Goal: Task Accomplishment & Management: Manage account settings

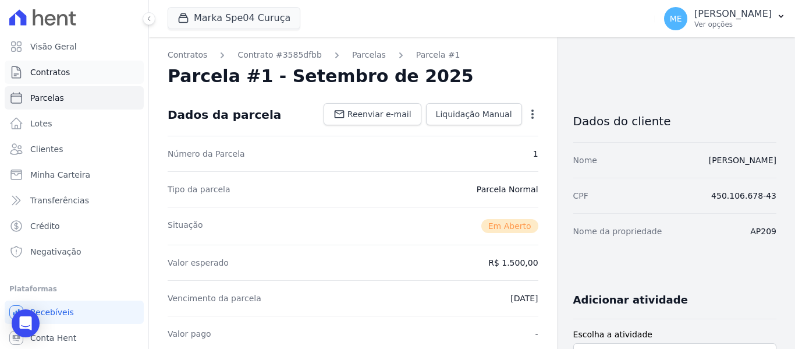
click at [76, 71] on link "Contratos" at bounding box center [74, 72] width 139 height 23
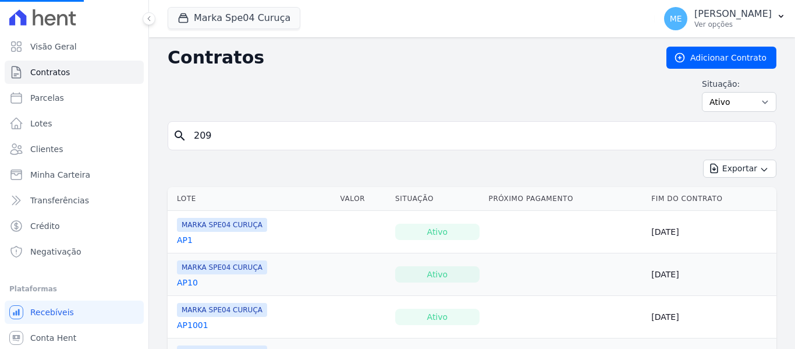
drag, startPoint x: 236, startPoint y: 140, endPoint x: -40, endPoint y: 119, distance: 276.8
click at [0, 119] on html "Visão Geral Contratos [GEOGRAPHIC_DATA] Lotes Clientes Minha Carteira Transferê…" at bounding box center [397, 174] width 795 height 349
click at [373, 135] on input "search" at bounding box center [479, 135] width 585 height 23
type input "212"
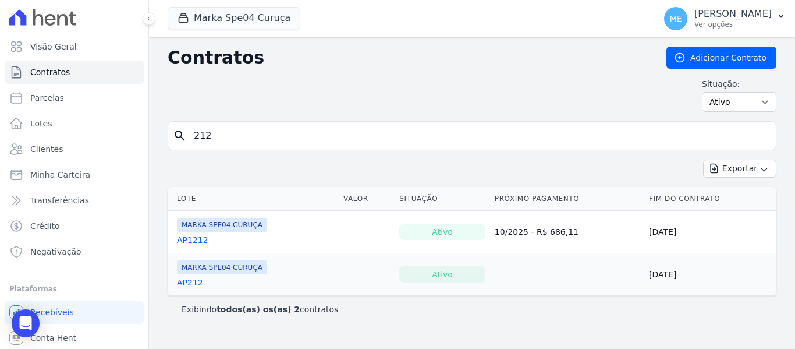
click at [190, 285] on link "AP212" at bounding box center [190, 283] width 26 height 12
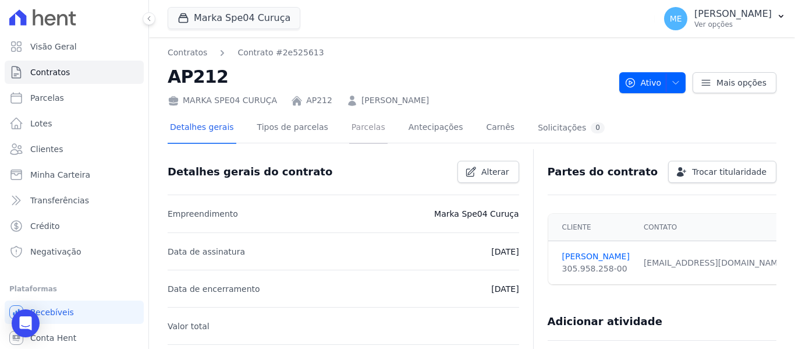
click at [353, 130] on link "Parcelas" at bounding box center [368, 128] width 38 height 31
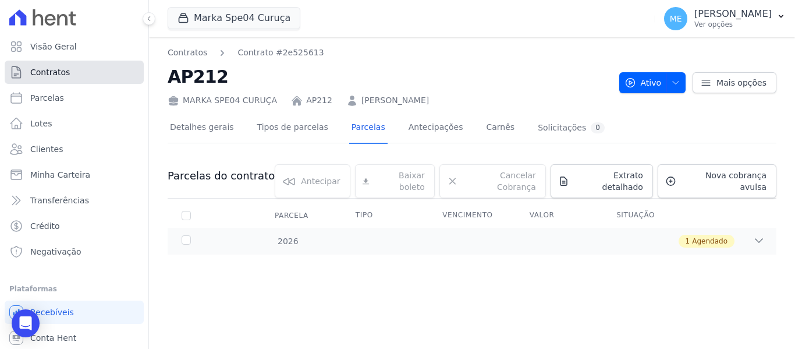
click at [72, 69] on link "Contratos" at bounding box center [74, 72] width 139 height 23
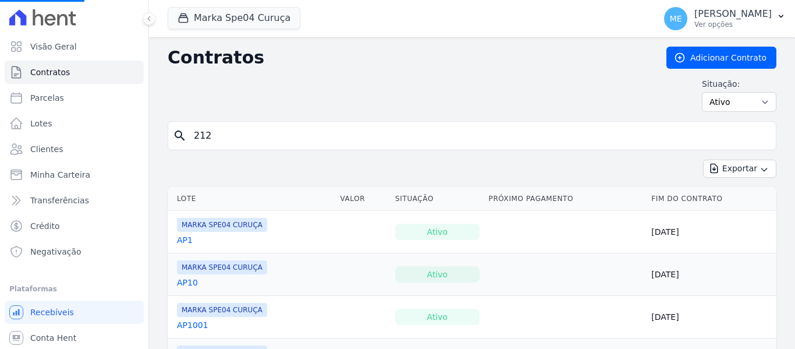
drag, startPoint x: 238, startPoint y: 131, endPoint x: -10, endPoint y: 58, distance: 258.0
click at [0, 58] on html "Visão Geral Contratos [GEOGRAPHIC_DATA] Lotes Clientes Minha Carteira Transferê…" at bounding box center [397, 174] width 795 height 349
click at [235, 134] on input "search" at bounding box center [479, 135] width 585 height 23
type input "1212"
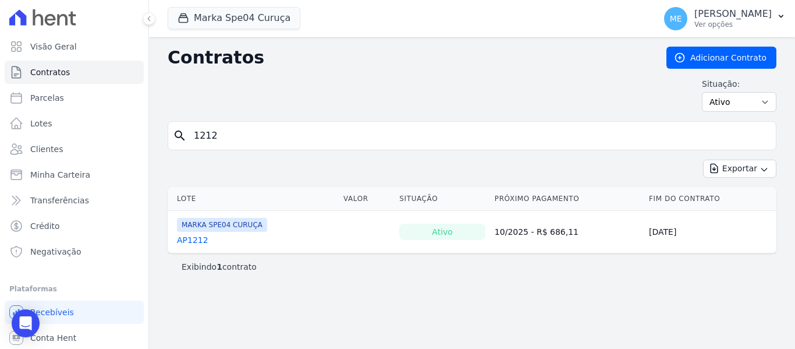
click at [198, 243] on link "AP1212" at bounding box center [192, 240] width 31 height 12
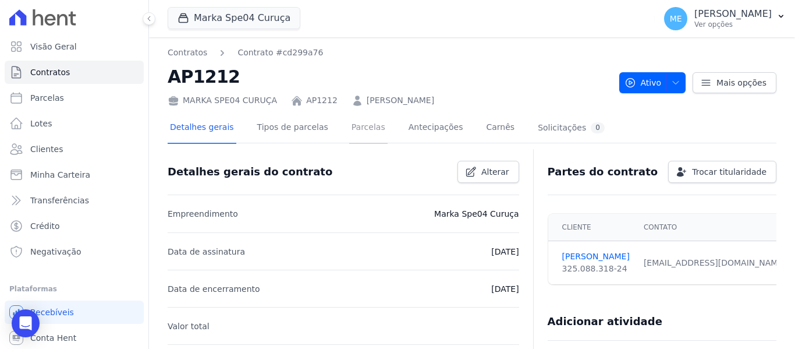
click at [367, 129] on link "Parcelas" at bounding box center [368, 128] width 38 height 31
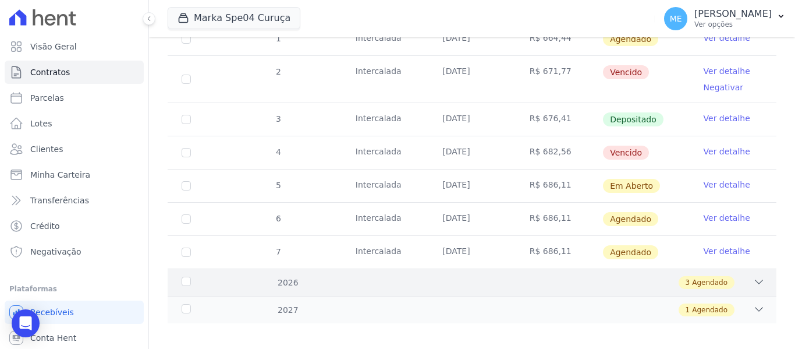
scroll to position [174, 0]
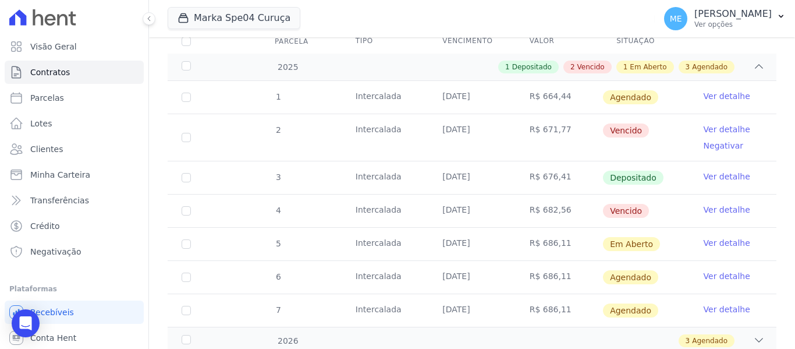
click at [712, 204] on link "Ver detalhe" at bounding box center [727, 210] width 47 height 12
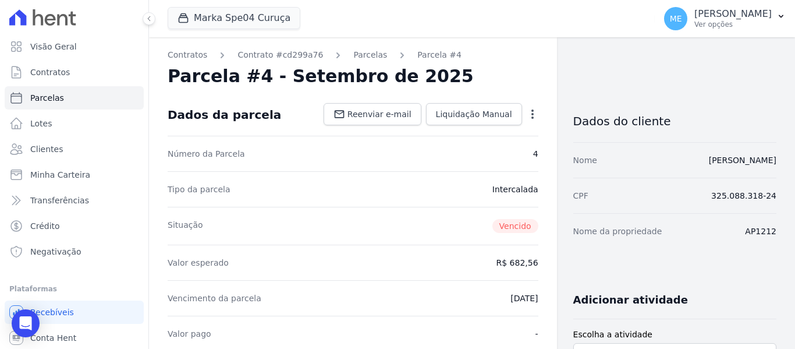
click at [531, 111] on icon "button" at bounding box center [533, 114] width 12 height 12
click at [477, 126] on link "Alterar" at bounding box center [482, 129] width 102 height 21
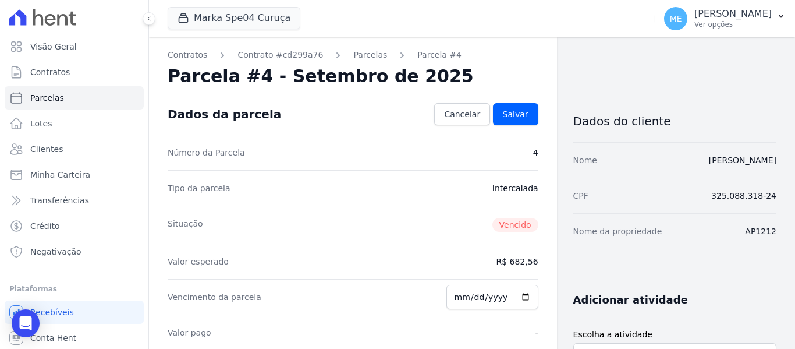
drag, startPoint x: 532, startPoint y: 263, endPoint x: 538, endPoint y: 259, distance: 6.8
click at [453, 111] on span "Cancelar" at bounding box center [462, 114] width 36 height 12
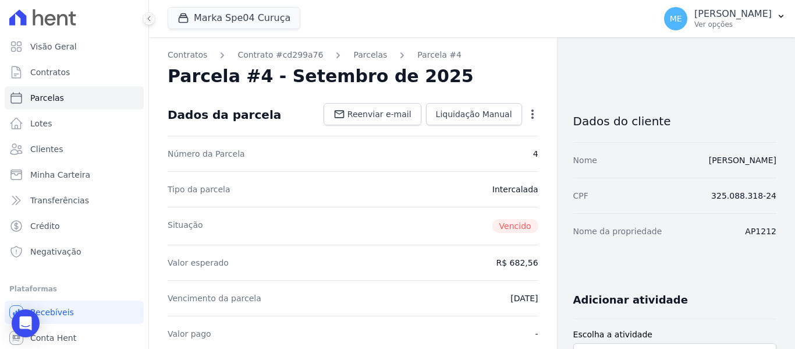
click at [527, 119] on icon "button" at bounding box center [533, 114] width 12 height 12
click at [469, 167] on link "Renegociar" at bounding box center [482, 171] width 102 height 21
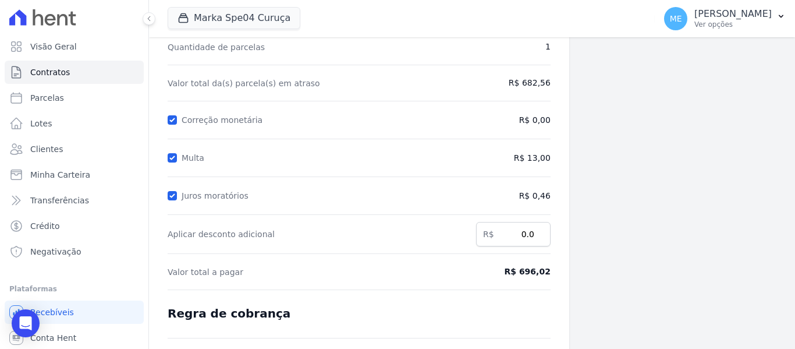
scroll to position [175, 0]
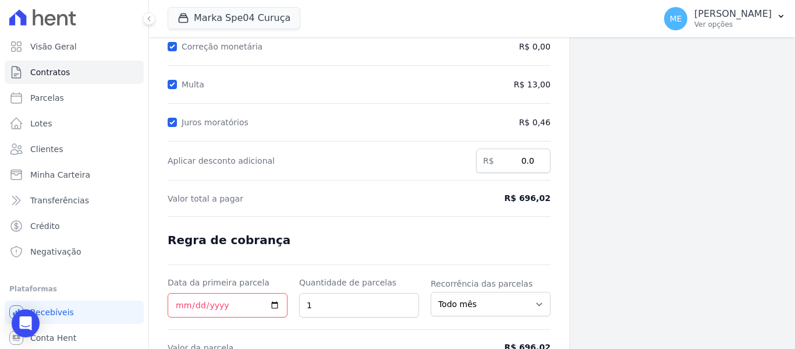
click at [543, 198] on span "R$ 696,02" at bounding box center [506, 198] width 87 height 12
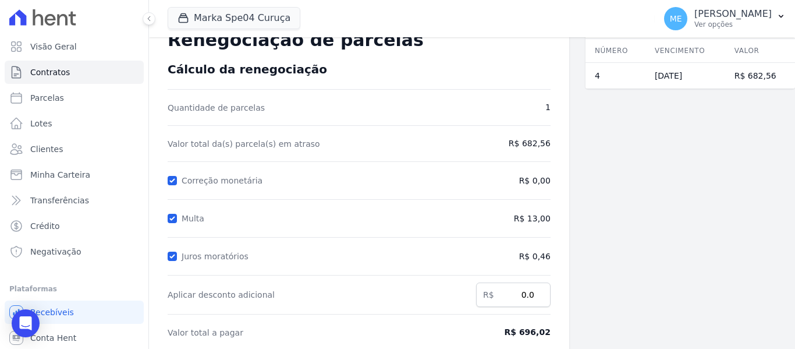
scroll to position [0, 0]
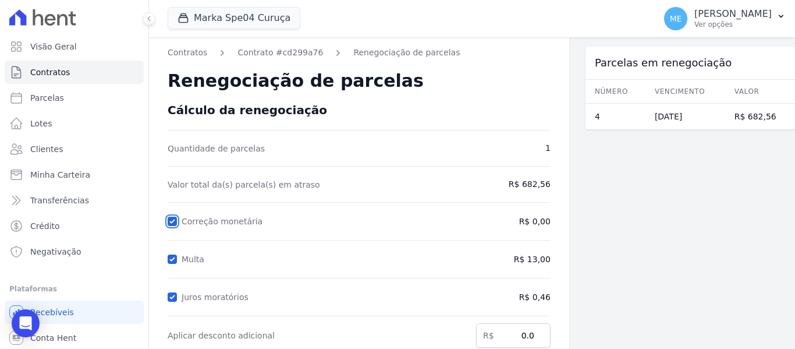
click at [168, 220] on input "Correção monetária" at bounding box center [172, 221] width 9 height 9
checkbox input "true"
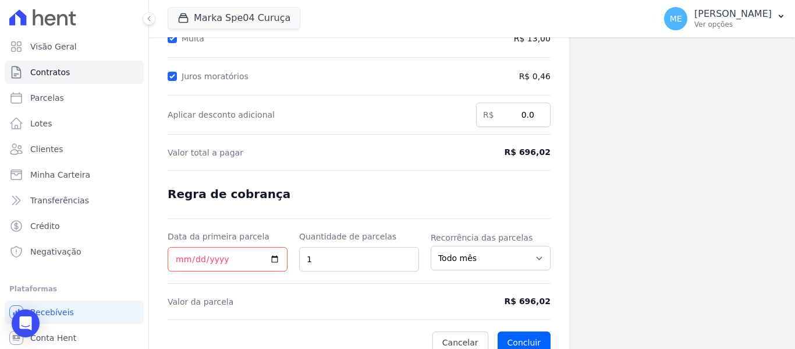
scroll to position [235, 0]
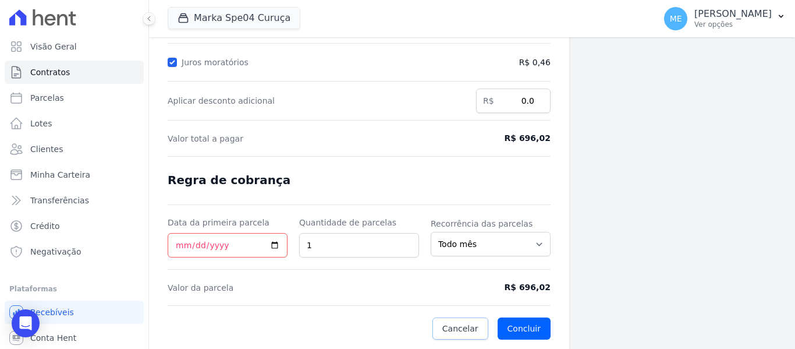
click at [451, 329] on span "Cancelar" at bounding box center [461, 329] width 36 height 12
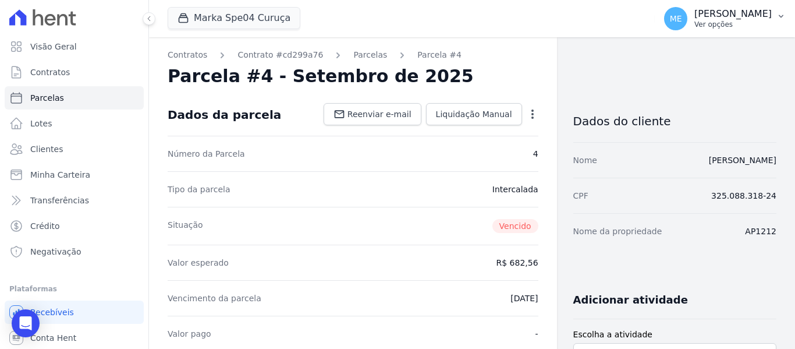
click at [782, 16] on icon "button" at bounding box center [781, 16] width 9 height 9
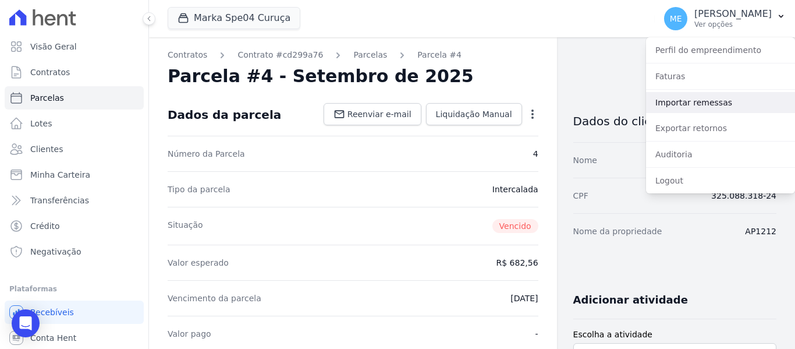
click at [689, 103] on link "Importar remessas" at bounding box center [720, 102] width 149 height 21
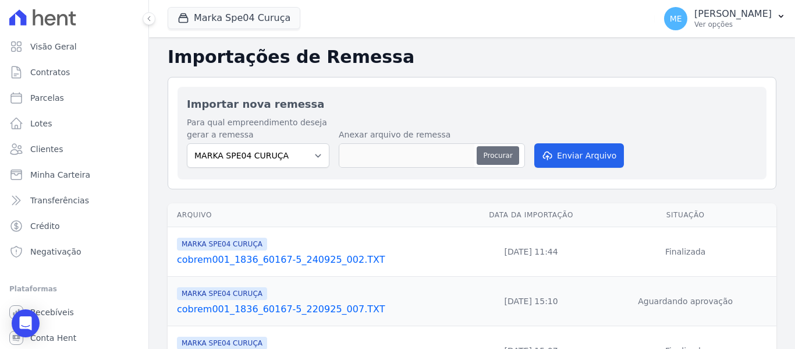
click at [511, 161] on button "Procurar" at bounding box center [498, 155] width 42 height 19
drag, startPoint x: 713, startPoint y: 1, endPoint x: 513, endPoint y: 40, distance: 203.6
click at [457, 56] on h2 "Importações de Remessa" at bounding box center [472, 57] width 609 height 21
click at [787, 13] on button "ME [PERSON_NAME] Ver opções" at bounding box center [725, 18] width 140 height 33
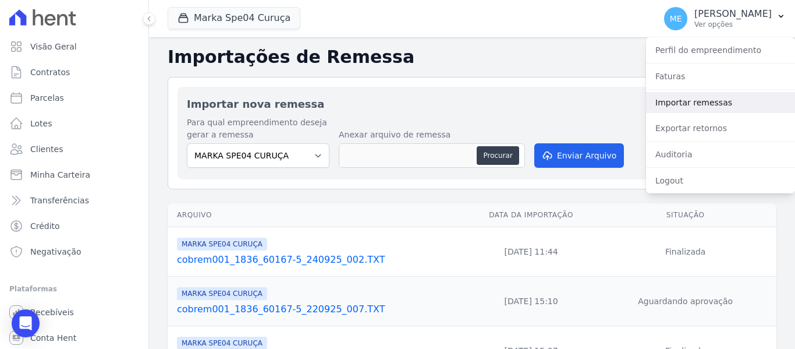
click at [688, 104] on link "Importar remessas" at bounding box center [720, 102] width 149 height 21
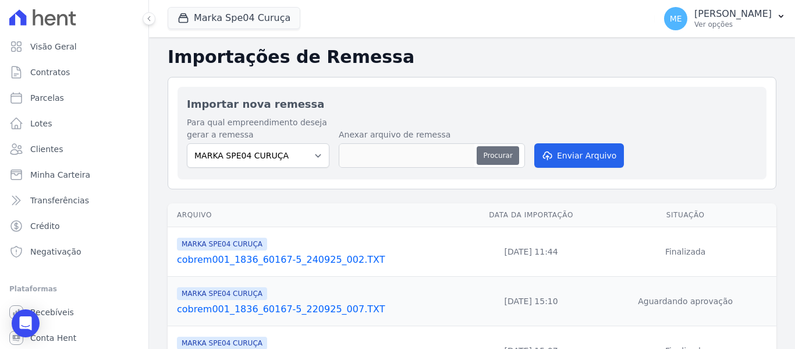
click at [490, 154] on button "Procurar" at bounding box center [498, 155] width 42 height 19
type input "cobrem001_1836_60167-5_240925_004.TXT"
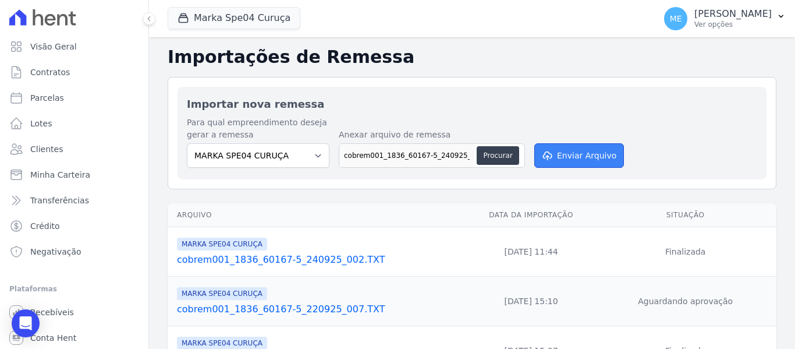
click at [575, 154] on button "Enviar Arquivo" at bounding box center [580, 155] width 90 height 24
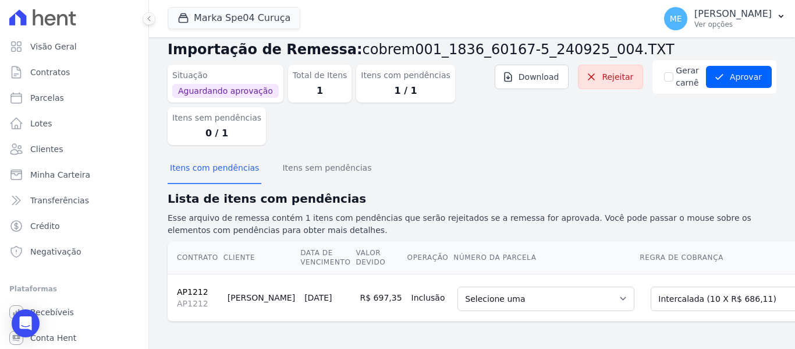
scroll to position [30, 0]
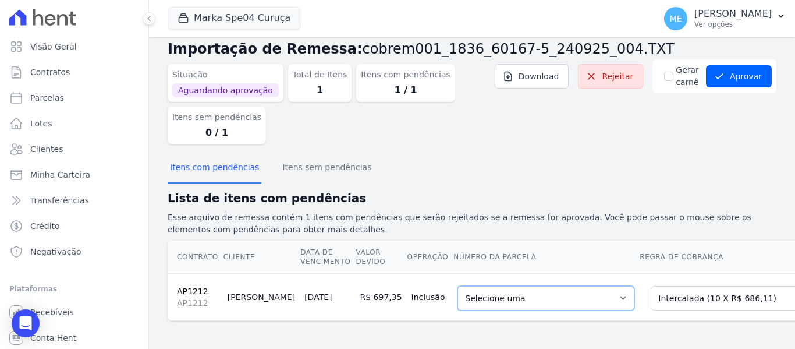
click at [568, 292] on select "Selecione uma 1 - 20/06/2025 - R$ 664,44 - Agendado 6 - 20/11/2025 - R$ 686,11 …" at bounding box center [546, 298] width 177 height 24
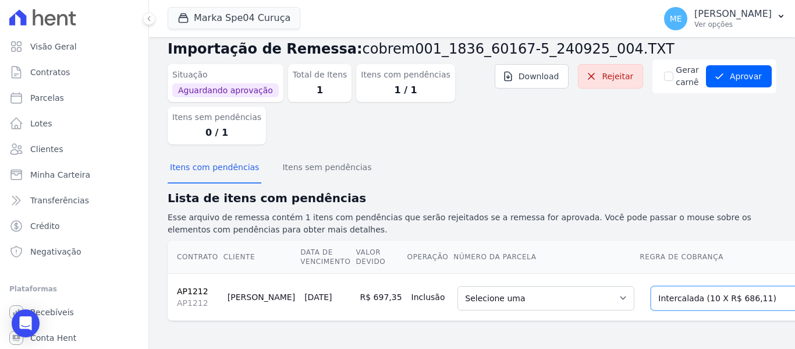
click at [731, 286] on select "Selecione uma Nova Parcela Avulsa Parcela Avulsa Existente Parcela Normal (1 X …" at bounding box center [731, 298] width 160 height 24
click at [732, 292] on select "Selecione uma Nova Parcela Avulsa Parcela Avulsa Existente Parcela Normal (1 X …" at bounding box center [731, 298] width 160 height 24
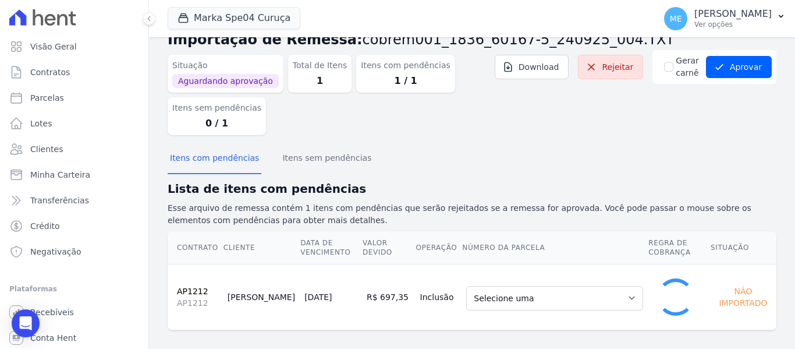
scroll to position [21, 0]
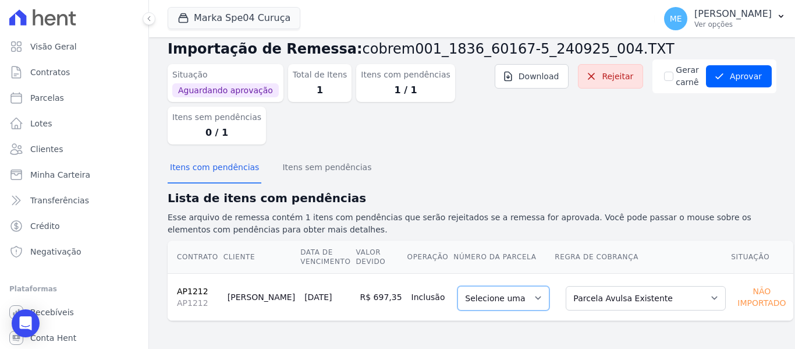
click at [498, 300] on select "Selecione uma" at bounding box center [504, 298] width 92 height 24
click at [516, 296] on select "Selecione uma" at bounding box center [504, 298] width 92 height 24
click at [523, 298] on select "Selecione uma" at bounding box center [504, 298] width 92 height 24
click at [520, 288] on select "Selecione uma" at bounding box center [504, 298] width 92 height 24
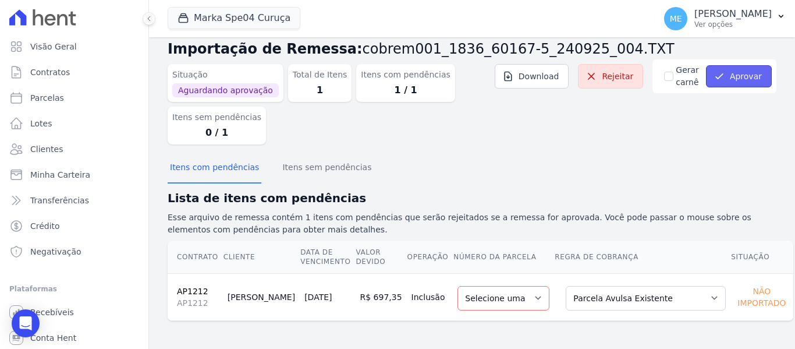
click at [742, 75] on button "Aprovar" at bounding box center [739, 76] width 66 height 22
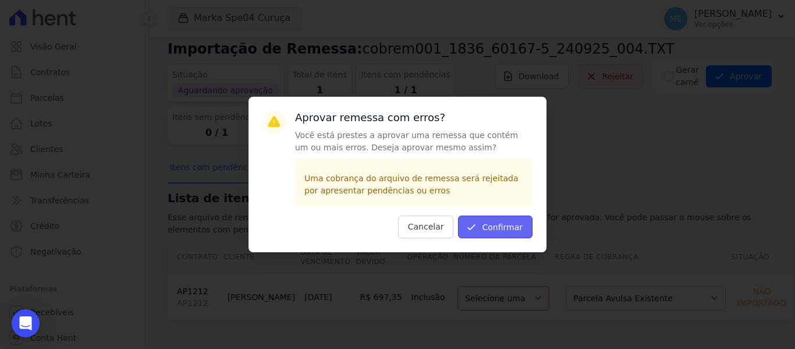
click at [517, 225] on button "Confirmar" at bounding box center [495, 226] width 75 height 23
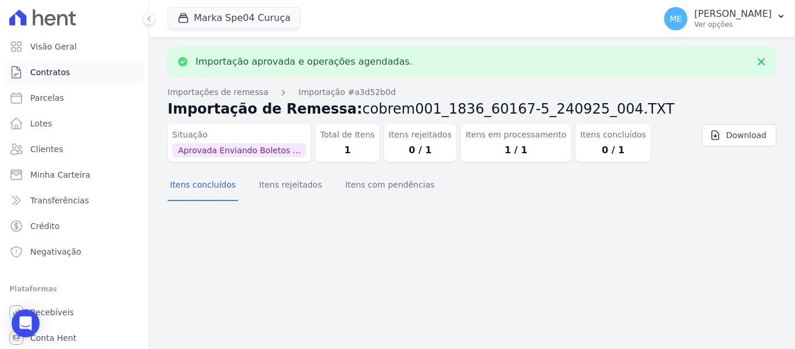
click at [41, 68] on span "Contratos" at bounding box center [50, 72] width 40 height 12
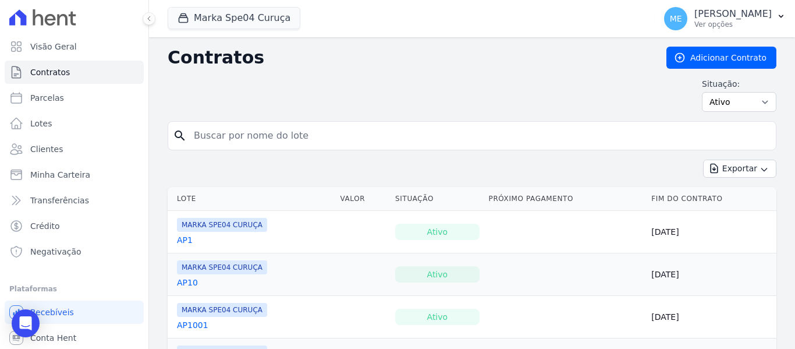
click at [240, 135] on input "search" at bounding box center [479, 135] width 585 height 23
type input "121"
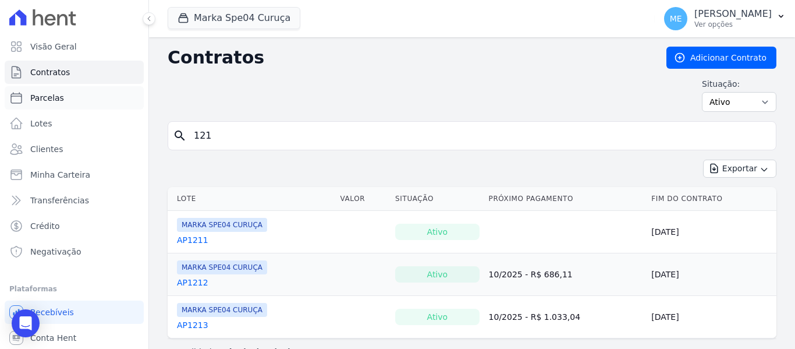
drag, startPoint x: 238, startPoint y: 135, endPoint x: 30, endPoint y: 87, distance: 213.2
click at [30, 87] on div "Visão Geral Contratos Parcelas Lotes Clientes Minha Carteira Transferências Cré…" at bounding box center [397, 174] width 795 height 349
type input "1212"
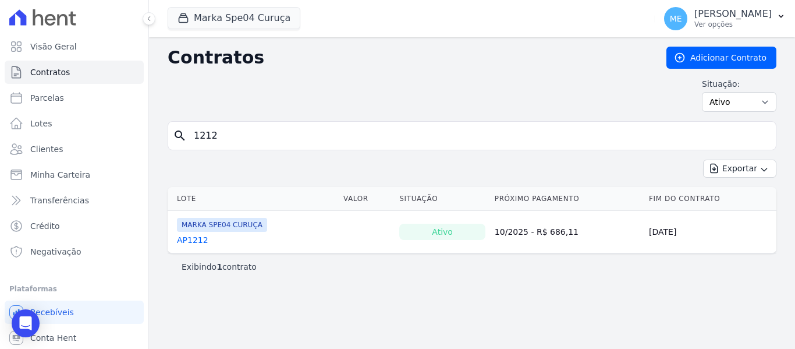
click at [200, 240] on link "AP1212" at bounding box center [192, 240] width 31 height 12
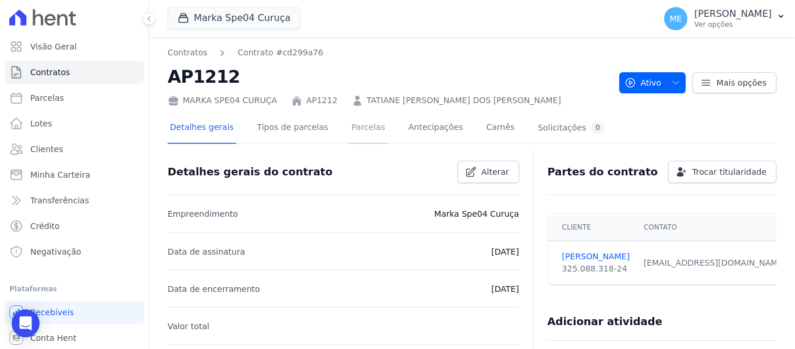
click at [356, 132] on link "Parcelas" at bounding box center [368, 128] width 38 height 31
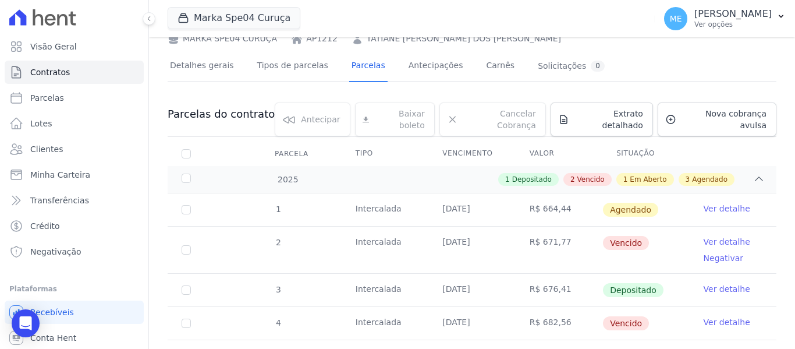
scroll to position [58, 0]
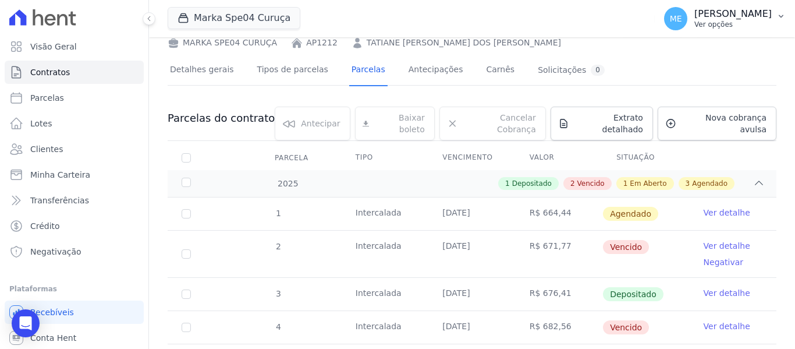
click at [777, 15] on icon "button" at bounding box center [781, 16] width 9 height 9
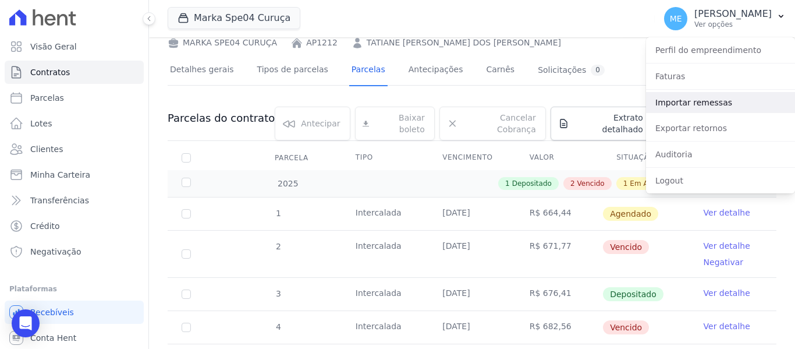
click at [724, 101] on link "Importar remessas" at bounding box center [720, 102] width 149 height 21
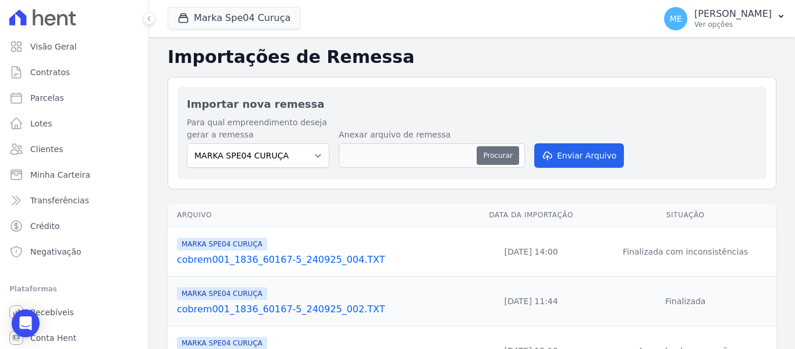
click at [498, 154] on button "Procurar" at bounding box center [498, 155] width 42 height 19
type input "cobrem001_1836_60167-5_240925_004.TXT"
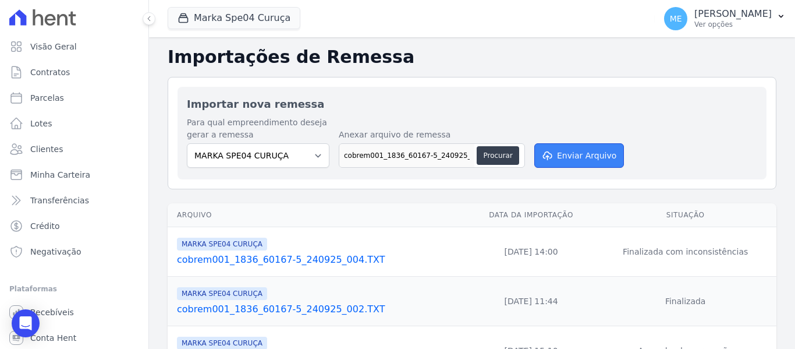
click at [592, 149] on button "Enviar Arquivo" at bounding box center [580, 155] width 90 height 24
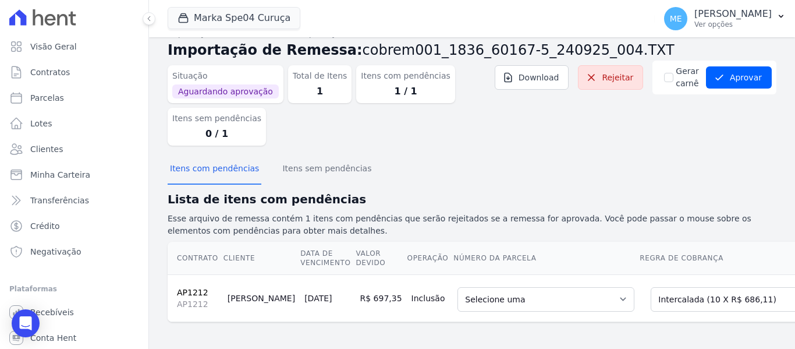
scroll to position [30, 0]
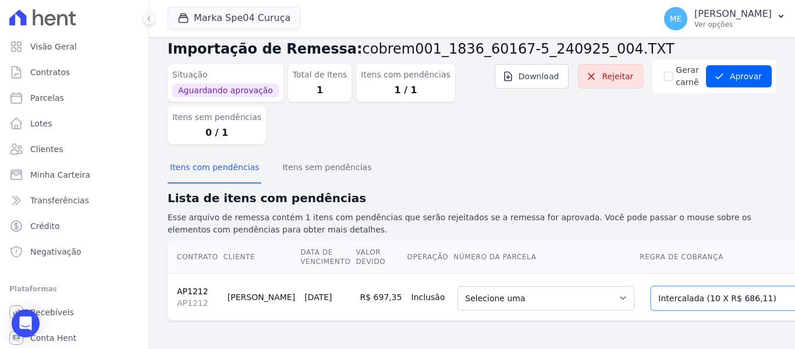
click at [726, 288] on select "Selecione uma Nova Parcela Avulsa Parcela Avulsa Existente Parcela Normal (1 X …" at bounding box center [731, 298] width 160 height 24
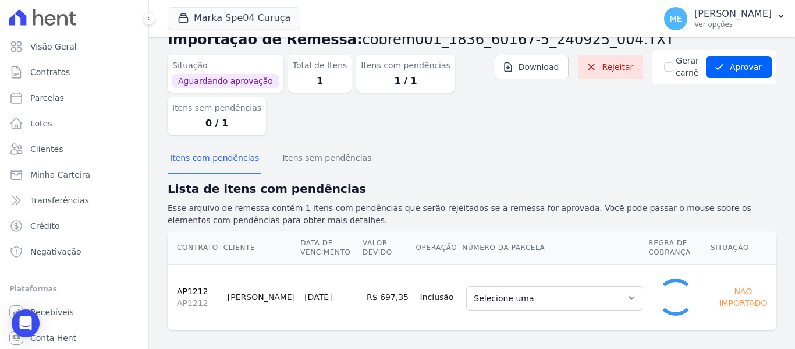
scroll to position [21, 0]
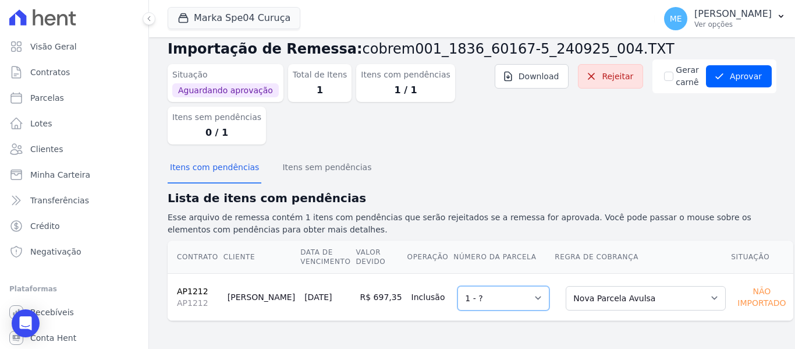
click at [523, 295] on select "Selecione uma 1 - ?" at bounding box center [504, 298] width 92 height 24
click at [458, 286] on select "Selecione uma 1 - ?" at bounding box center [504, 298] width 92 height 24
click at [741, 71] on button "Aprovar" at bounding box center [739, 76] width 66 height 22
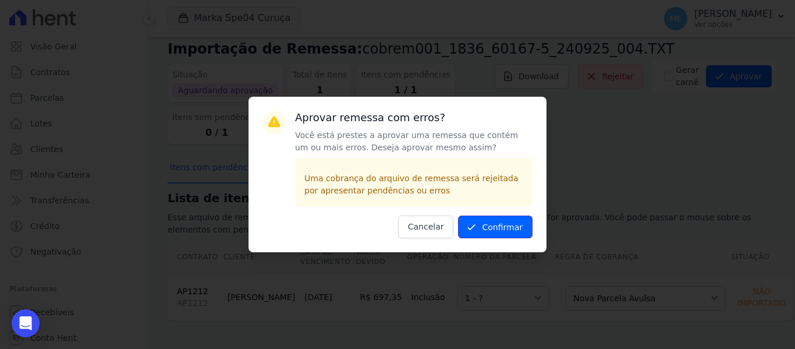
click at [490, 227] on button "Confirmar" at bounding box center [495, 226] width 75 height 23
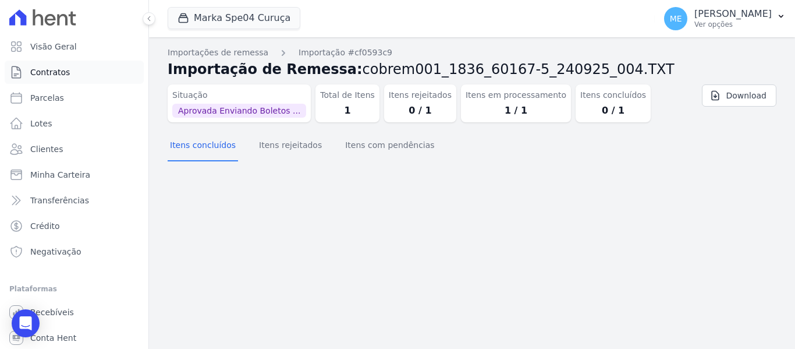
click at [53, 65] on link "Contratos" at bounding box center [74, 72] width 139 height 23
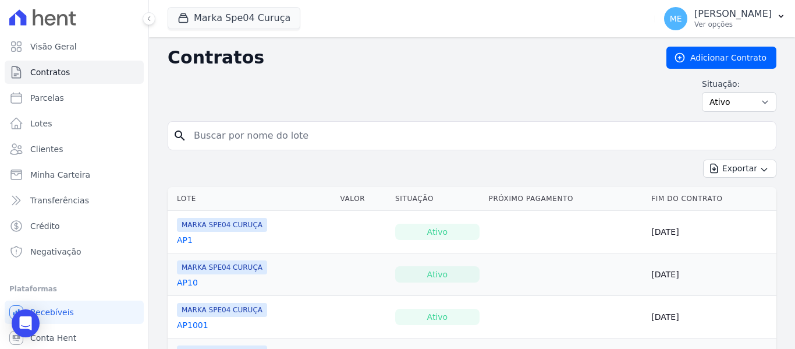
click at [264, 130] on input "search" at bounding box center [479, 135] width 585 height 23
type input "1212"
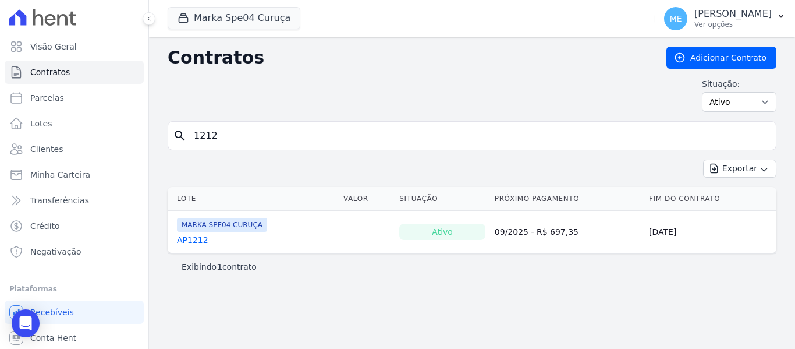
click at [194, 239] on link "AP1212" at bounding box center [192, 240] width 31 height 12
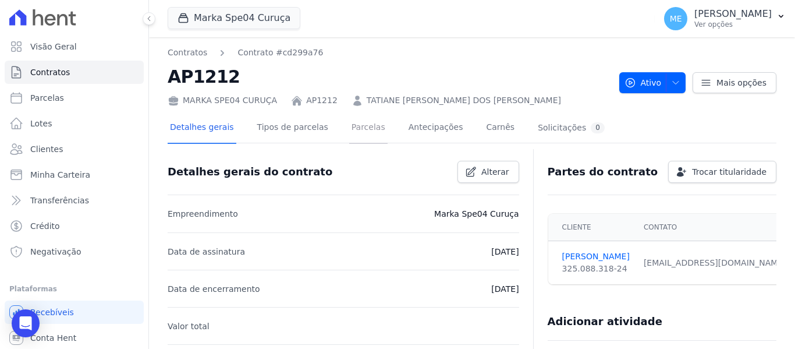
click at [360, 125] on link "Parcelas" at bounding box center [368, 128] width 38 height 31
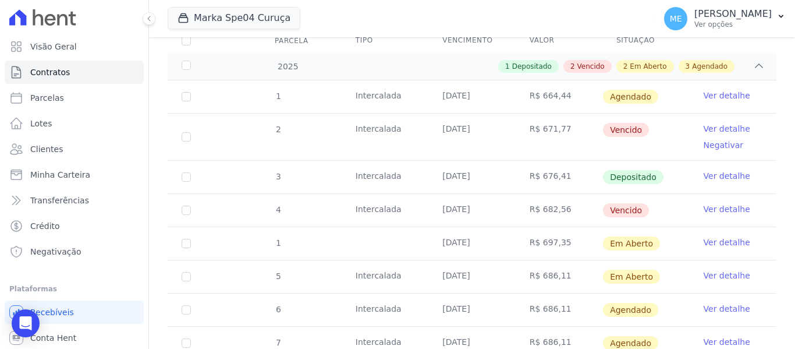
scroll to position [233, 0]
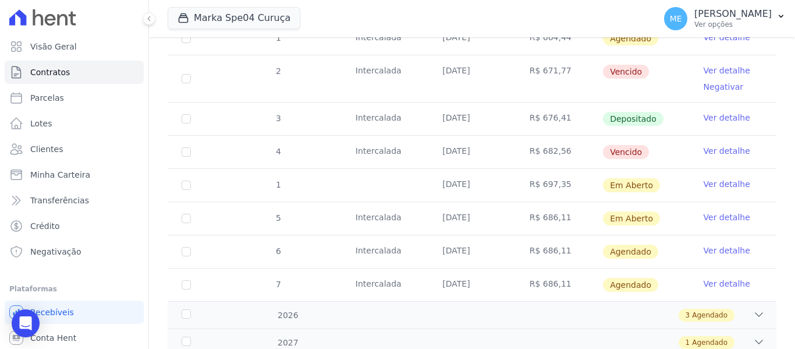
click at [712, 178] on link "Ver detalhe" at bounding box center [727, 184] width 47 height 12
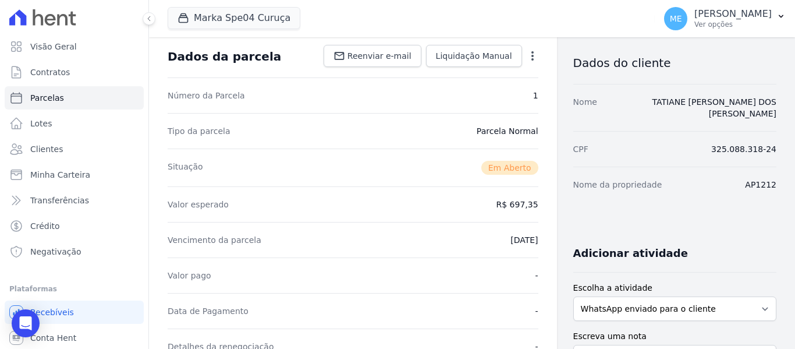
scroll to position [233, 0]
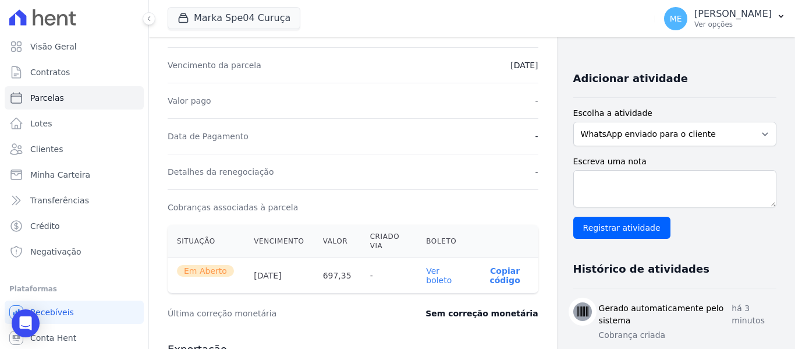
click at [426, 279] on link "Ver boleto" at bounding box center [439, 275] width 26 height 19
